Goal: Obtain resource: Obtain resource

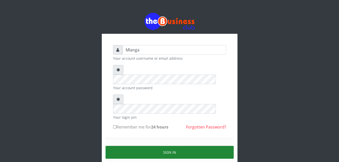
click at [172, 145] on button "Sign in" at bounding box center [169, 151] width 128 height 13
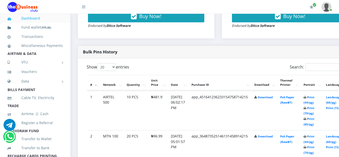
scroll to position [231, 0]
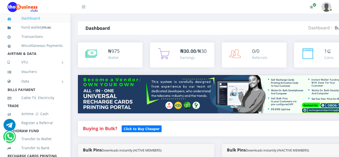
scroll to position [231, 0]
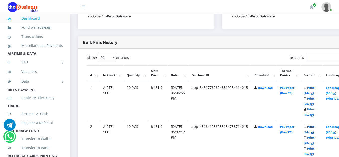
click at [314, 128] on link "Print (44/pg)" at bounding box center [308, 129] width 11 height 9
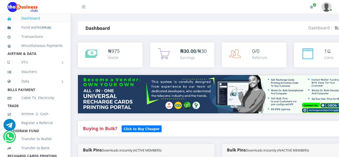
scroll to position [231, 0]
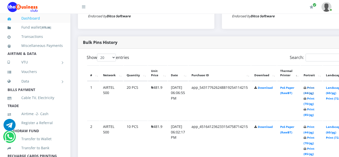
click at [314, 88] on link "Print (44/pg)" at bounding box center [308, 90] width 11 height 9
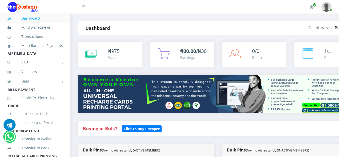
scroll to position [231, 0]
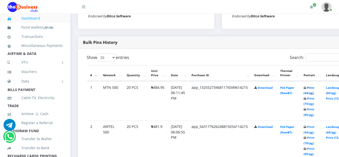
click at [314, 89] on link "Print (44/pg)" at bounding box center [308, 90] width 11 height 9
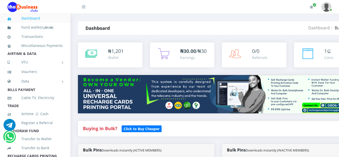
scroll to position [231, 0]
